Goal: Check status: Check status

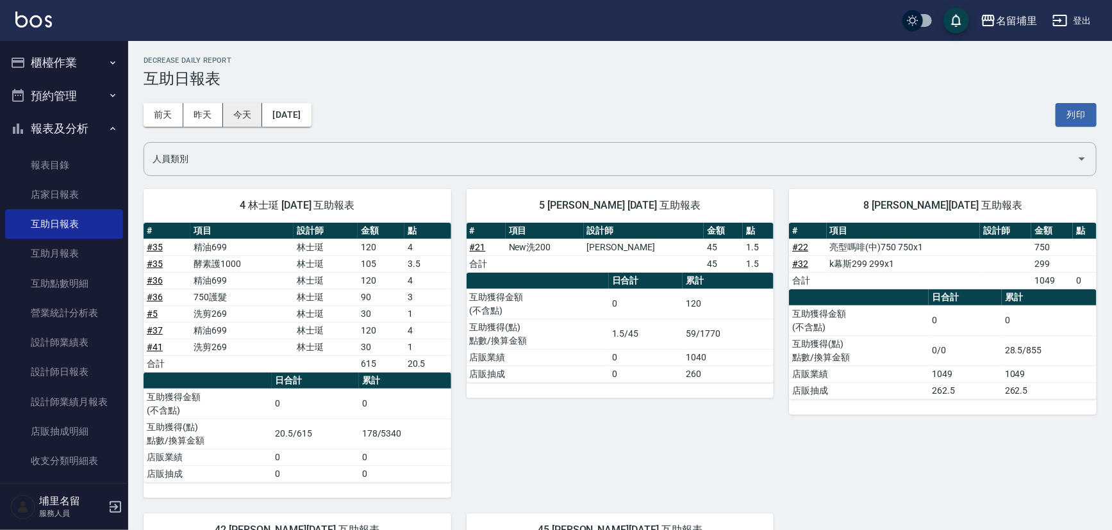
click at [256, 117] on button "今天" at bounding box center [243, 115] width 40 height 24
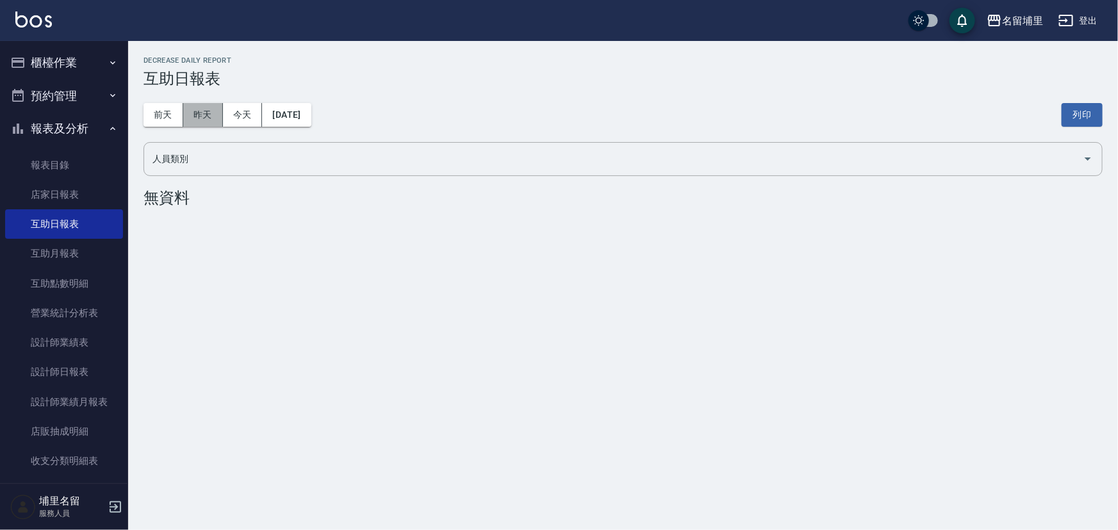
click at [199, 110] on button "昨天" at bounding box center [203, 115] width 40 height 24
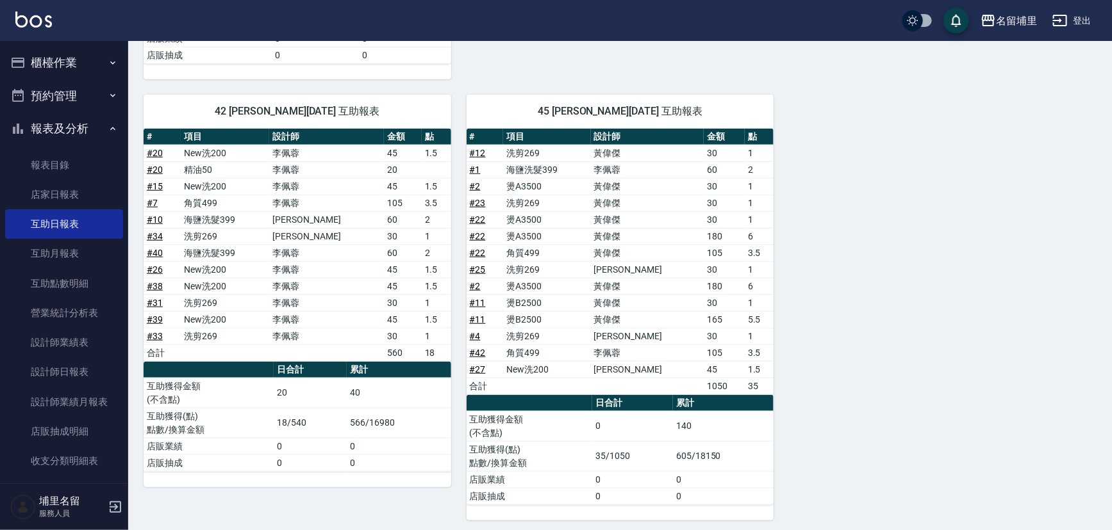
scroll to position [422, 0]
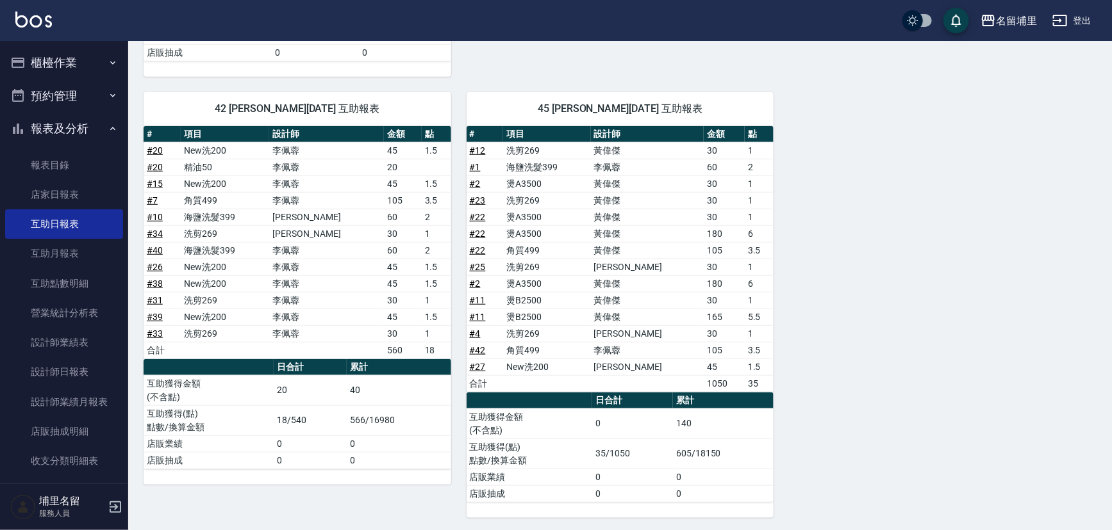
click at [474, 181] on link "# 2" at bounding box center [475, 184] width 11 height 10
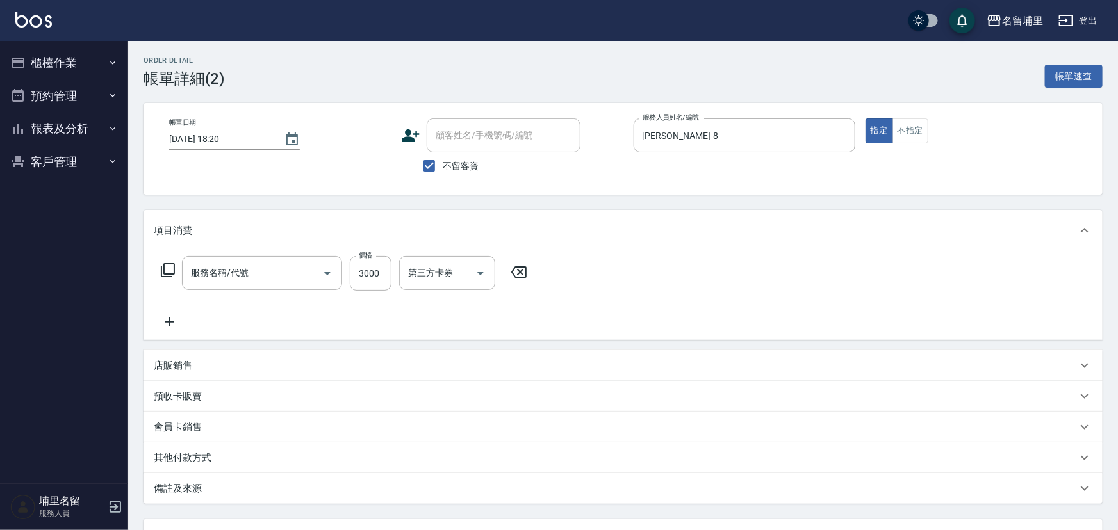
type input "[DATE] 18:20"
checkbox input "true"
type input "[PERSON_NAME]-8"
type input "燙A3500(31)"
